Goal: Task Accomplishment & Management: Complete application form

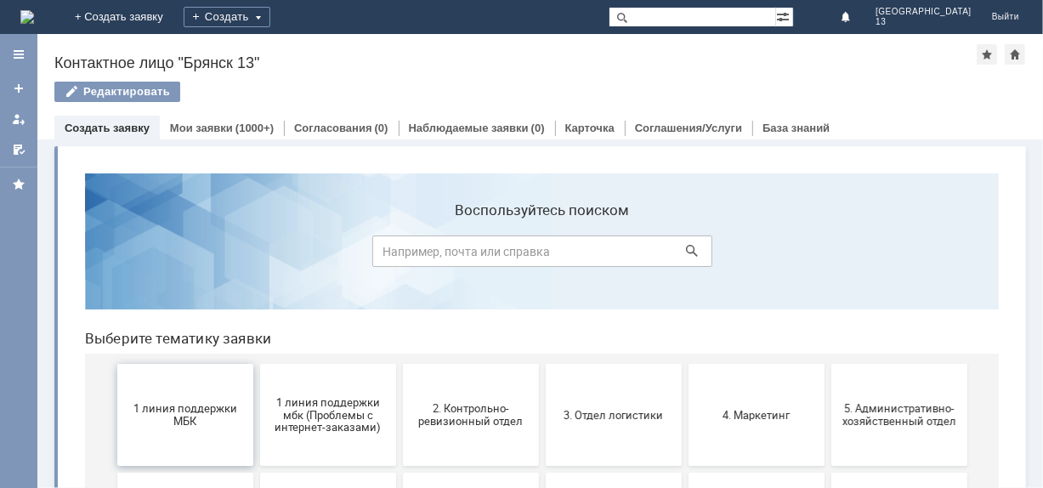
click at [233, 406] on span "1 линия поддержки МБК" at bounding box center [185, 413] width 126 height 25
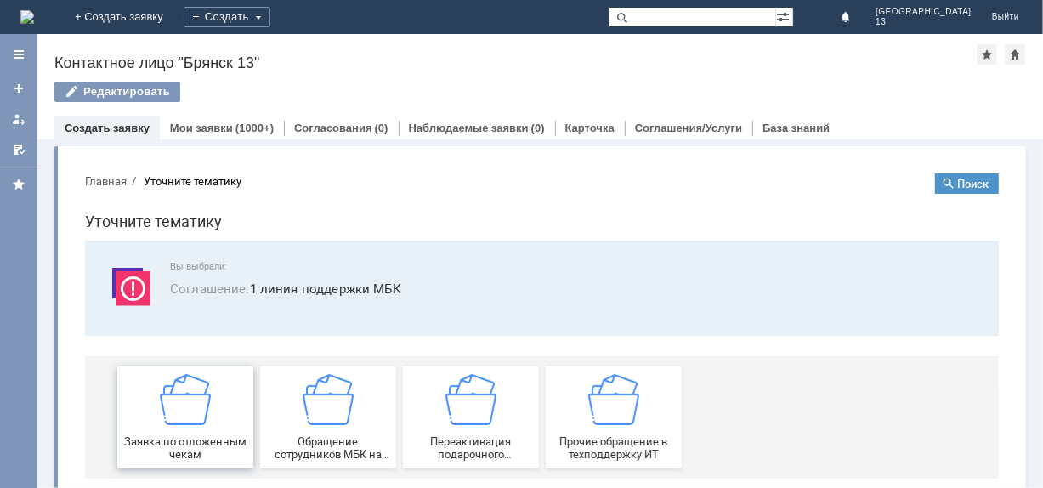
click at [168, 421] on img at bounding box center [184, 398] width 51 height 51
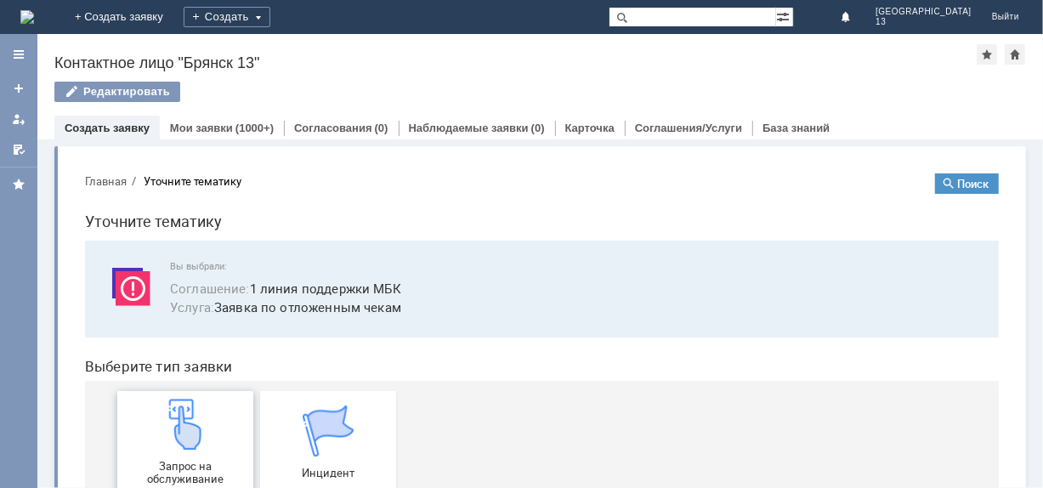
click at [168, 421] on img at bounding box center [184, 423] width 51 height 51
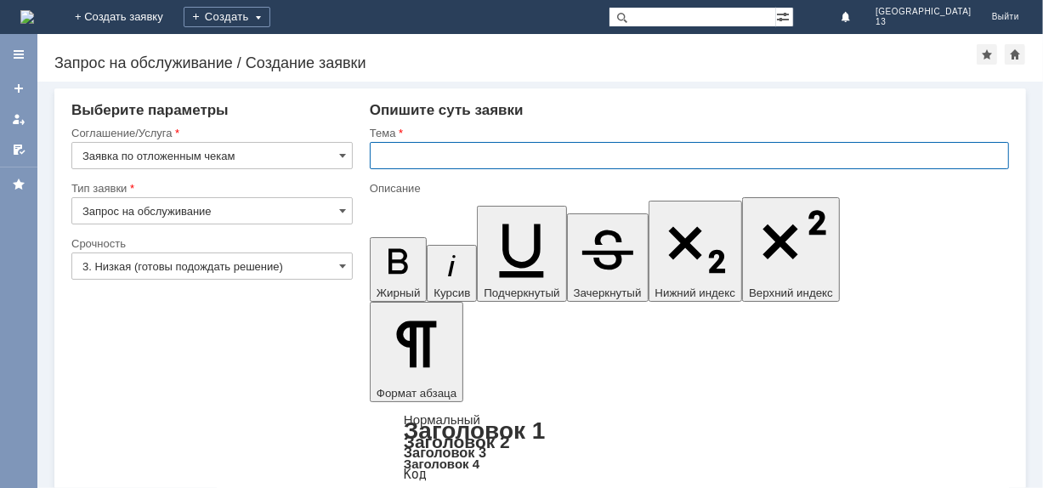
click at [416, 154] on input "text" at bounding box center [689, 155] width 639 height 27
type input "Отложенные чеки [DATE] [GEOGRAPHIC_DATA] 13"
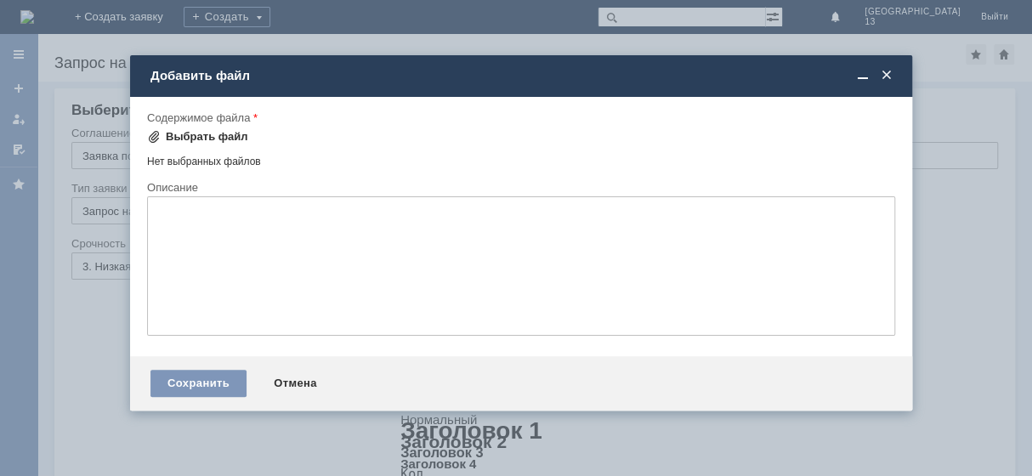
click at [203, 130] on div "Выбрать файл" at bounding box center [207, 137] width 82 height 14
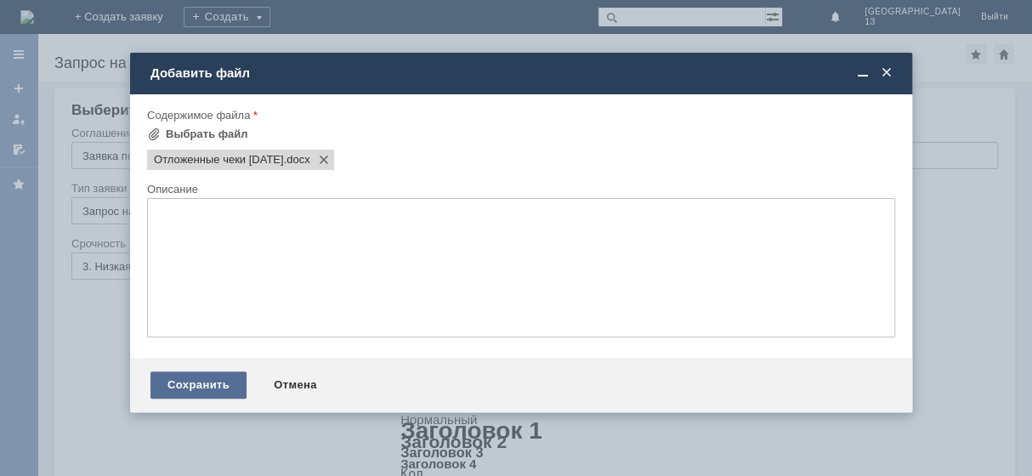
click at [189, 392] on div "Сохранить" at bounding box center [198, 384] width 96 height 27
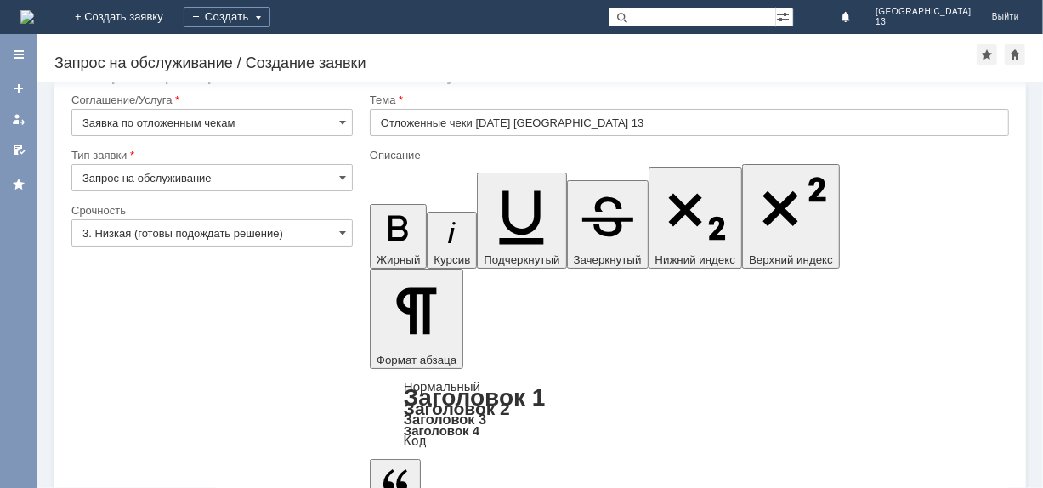
scroll to position [51, 0]
